Goal: Task Accomplishment & Management: Manage account settings

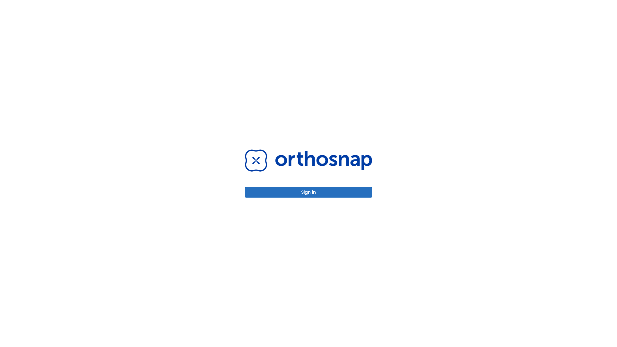
click at [308, 192] on button "Sign in" at bounding box center [308, 192] width 127 height 11
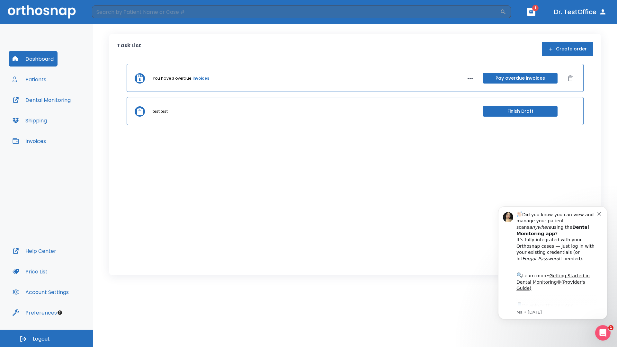
click at [47, 338] on span "Logout" at bounding box center [41, 338] width 17 height 7
